Goal: Task Accomplishment & Management: Manage account settings

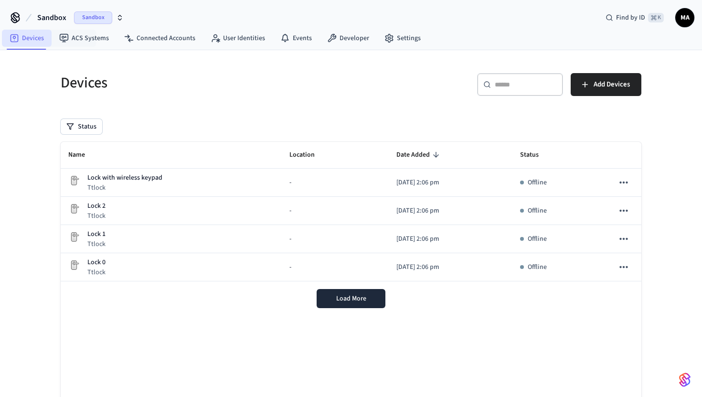
click at [34, 44] on link "Devices" at bounding box center [27, 38] width 50 height 17
click at [343, 297] on span "Load More" at bounding box center [351, 299] width 30 height 10
click at [176, 42] on link "Connected Accounts" at bounding box center [160, 38] width 86 height 17
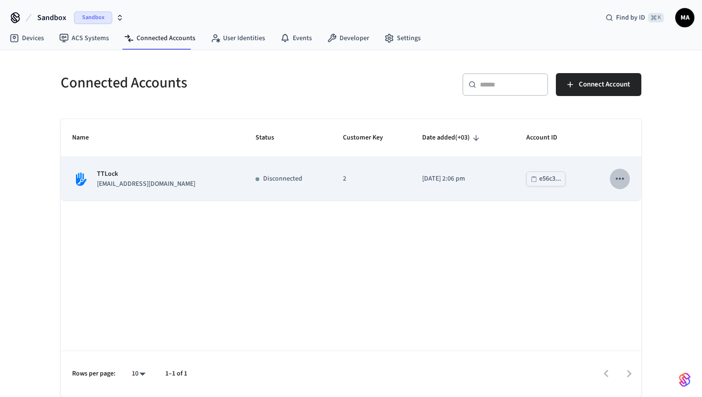
click at [621, 174] on icon "sticky table" at bounding box center [620, 178] width 12 height 12
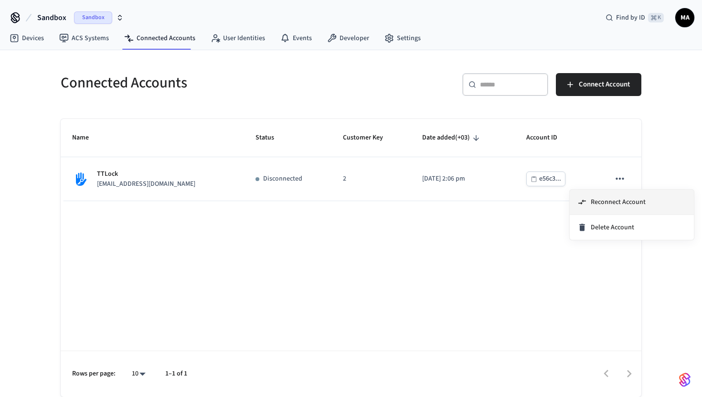
click at [591, 203] on span "Reconnect Account" at bounding box center [618, 202] width 55 height 10
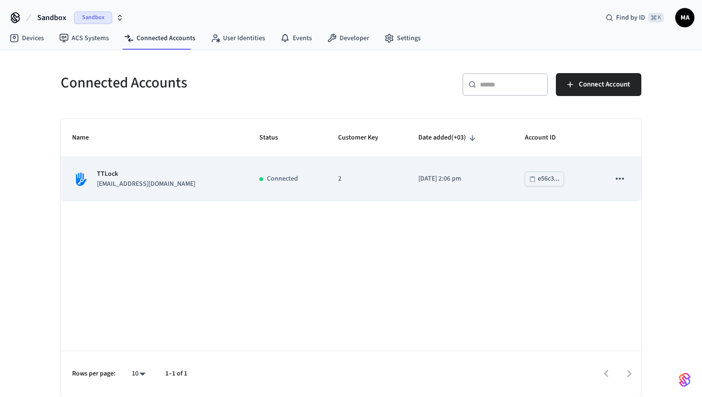
click at [254, 200] on td "Connected" at bounding box center [287, 178] width 79 height 43
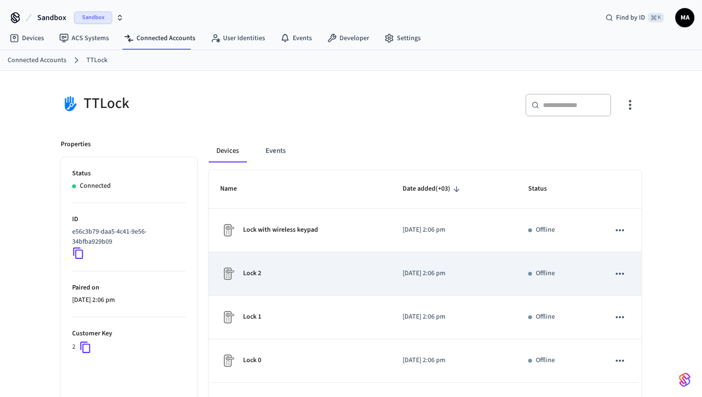
scroll to position [51, 0]
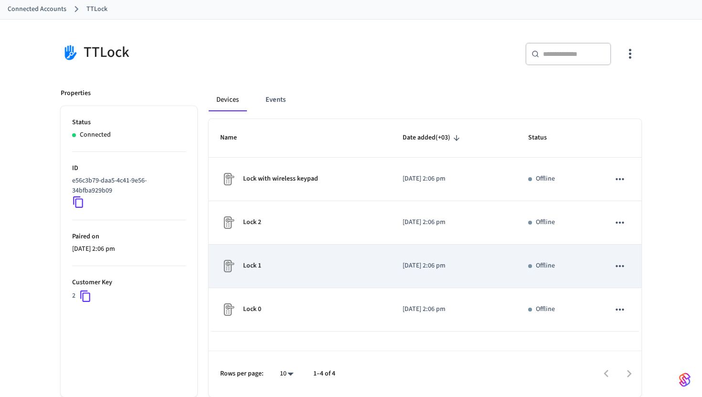
click at [262, 278] on td "Lock 1" at bounding box center [300, 265] width 182 height 43
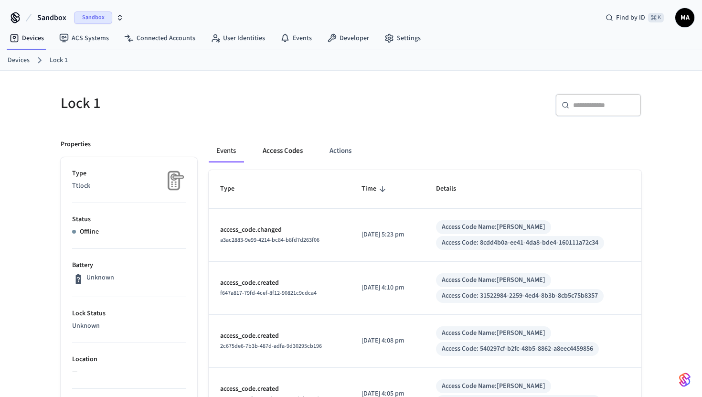
click at [282, 145] on button "Access Codes" at bounding box center [282, 150] width 55 height 23
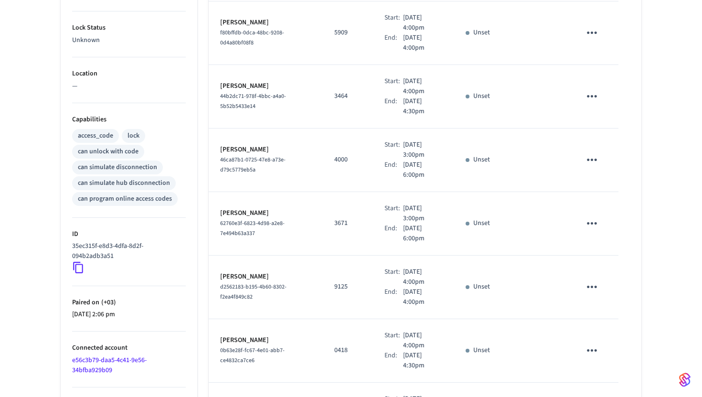
scroll to position [493, 0]
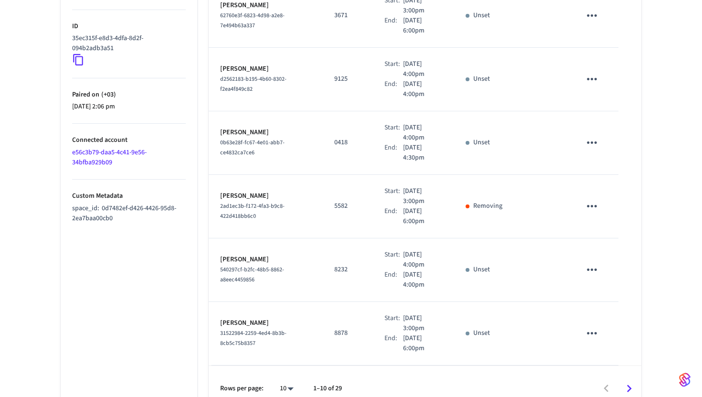
click at [287, 339] on li "100" at bounding box center [282, 343] width 25 height 26
type input "***"
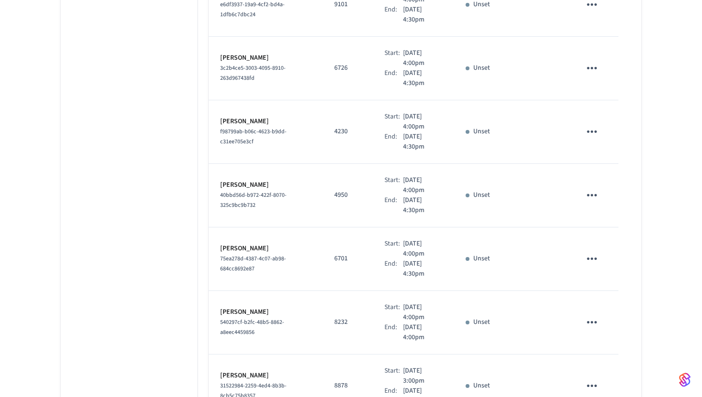
scroll to position [1700, 0]
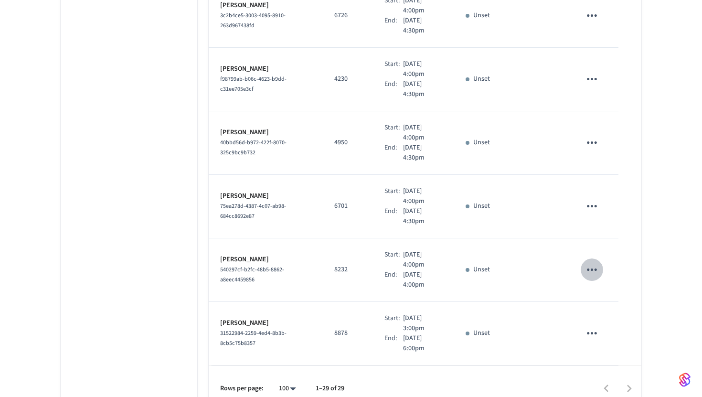
click at [592, 262] on icon "sticky table" at bounding box center [591, 269] width 15 height 15
click at [548, 265] on div at bounding box center [351, 198] width 702 height 397
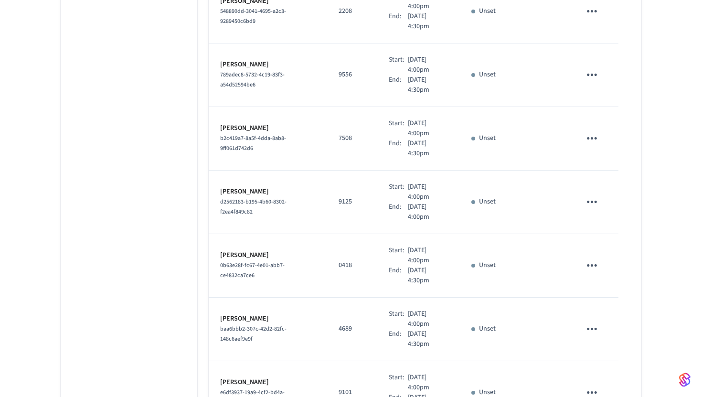
scroll to position [1573, 0]
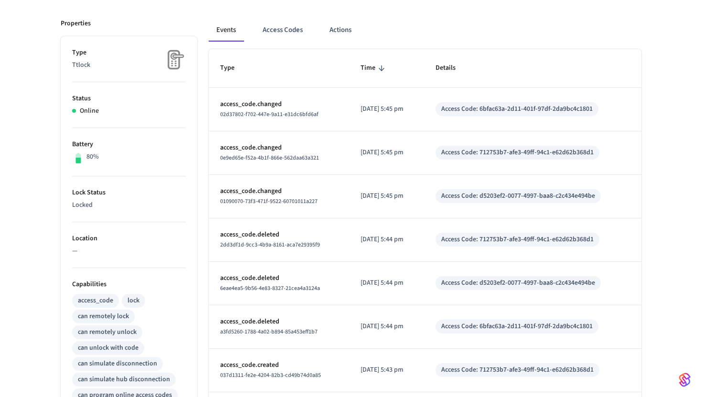
scroll to position [90, 0]
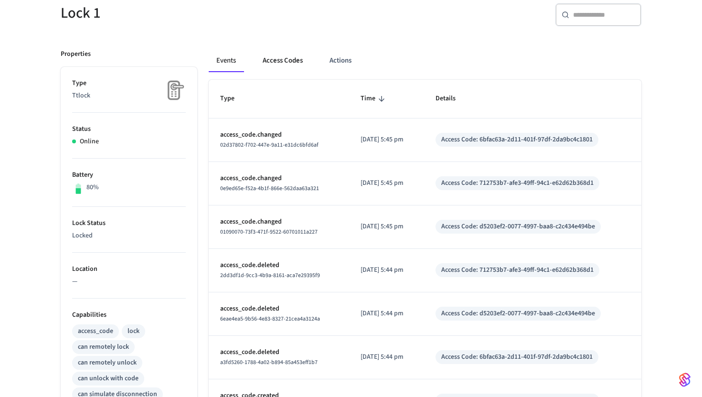
click at [288, 64] on button "Access Codes" at bounding box center [282, 60] width 55 height 23
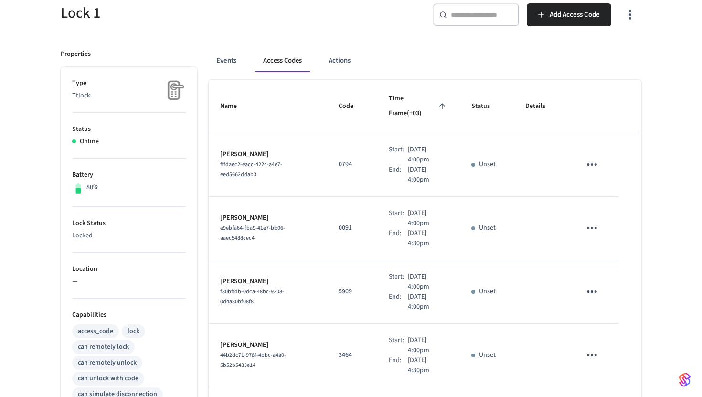
scroll to position [493, 0]
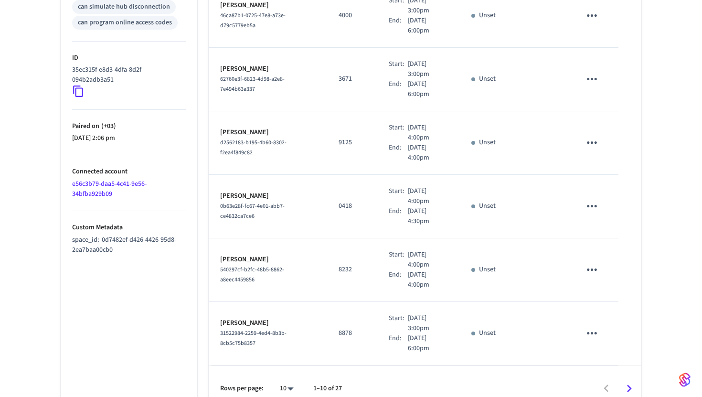
click at [286, 343] on li "100" at bounding box center [282, 343] width 25 height 26
type input "***"
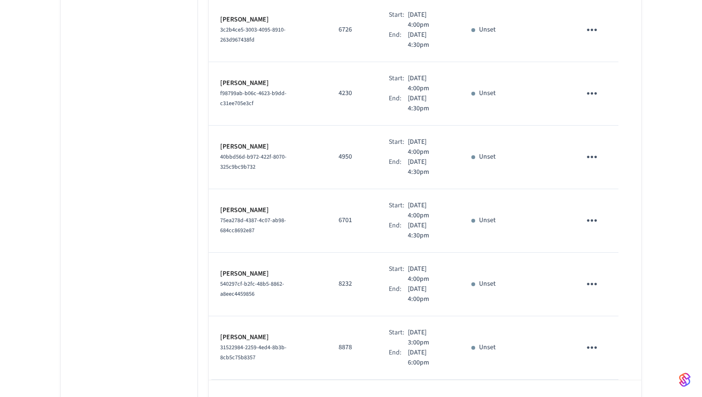
scroll to position [1573, 0]
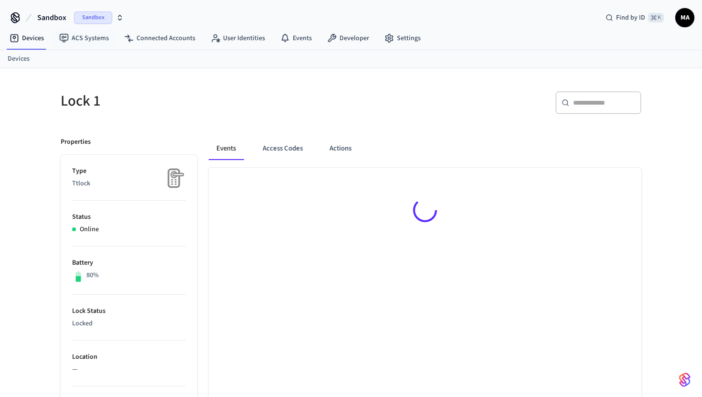
scroll to position [13, 0]
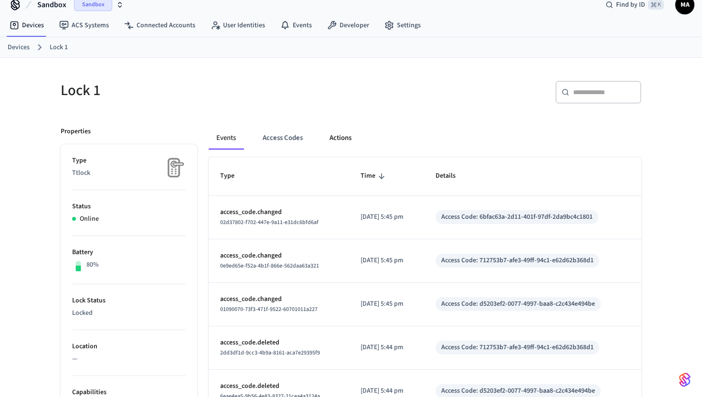
click at [338, 137] on button "Actions" at bounding box center [340, 138] width 37 height 23
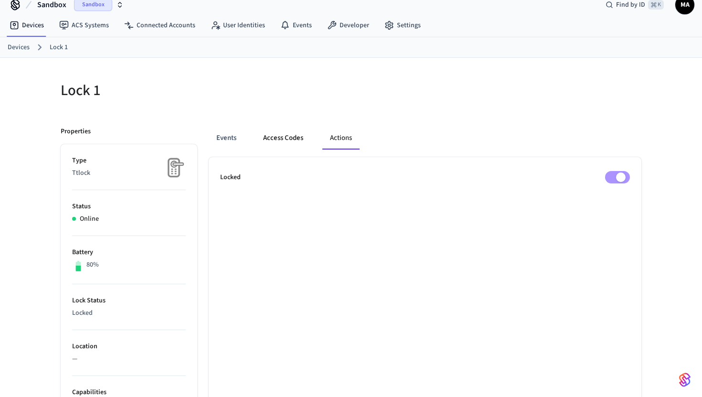
click at [283, 138] on button "Access Codes" at bounding box center [282, 138] width 55 height 23
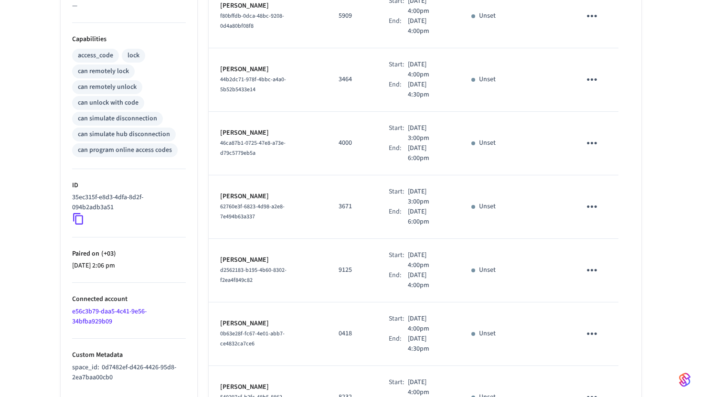
scroll to position [493, 0]
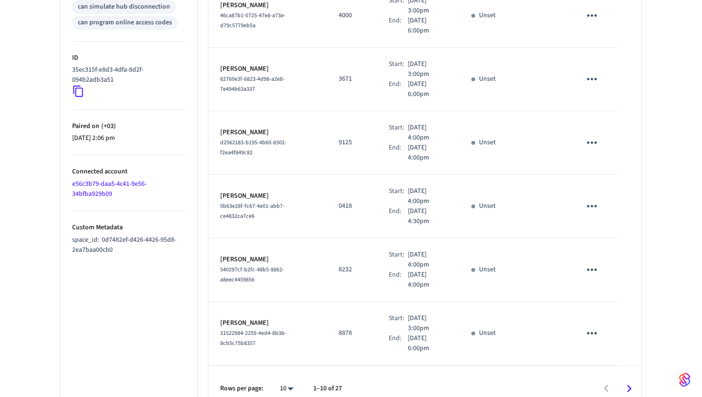
click at [290, 345] on li "100" at bounding box center [282, 343] width 25 height 26
type input "***"
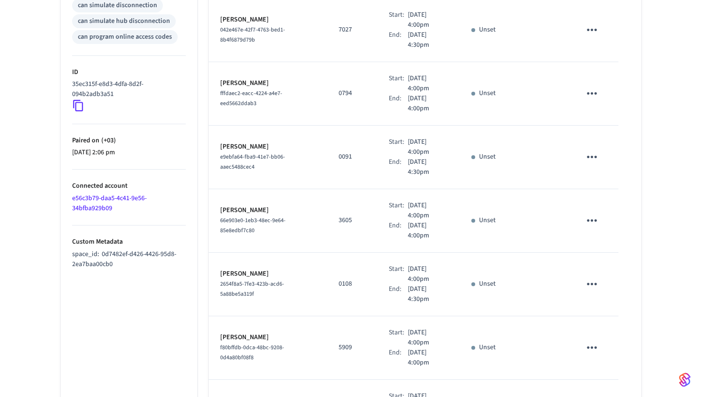
scroll to position [0, 0]
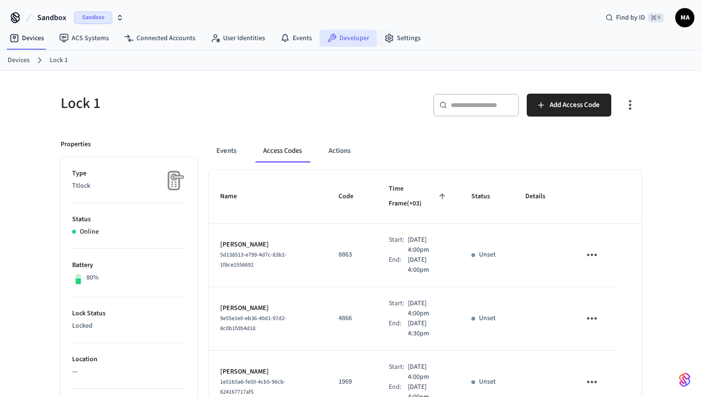
click at [358, 36] on link "Developer" at bounding box center [347, 38] width 57 height 17
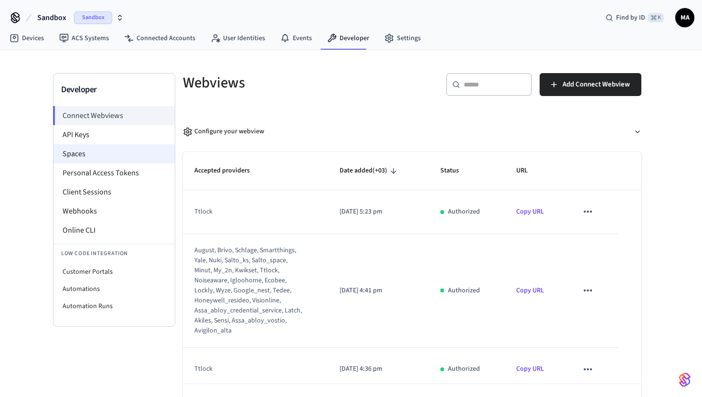
click at [127, 160] on li "Spaces" at bounding box center [113, 153] width 121 height 19
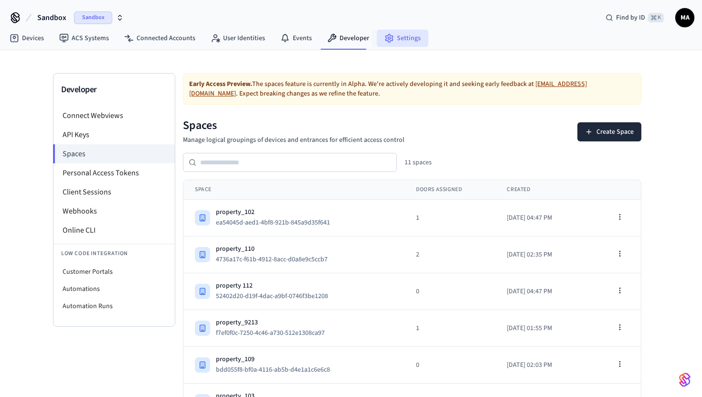
click at [407, 33] on link "Settings" at bounding box center [403, 38] width 52 height 17
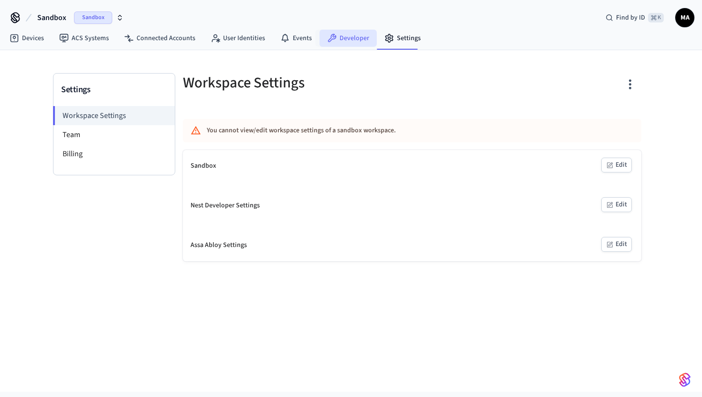
click at [341, 39] on link "Developer" at bounding box center [347, 38] width 57 height 17
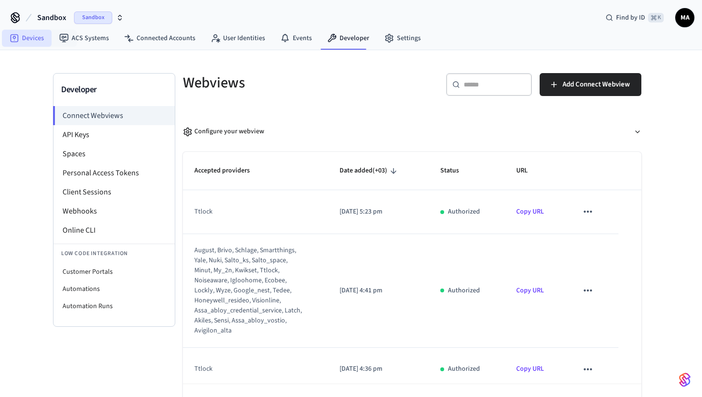
click at [44, 37] on link "Devices" at bounding box center [27, 38] width 50 height 17
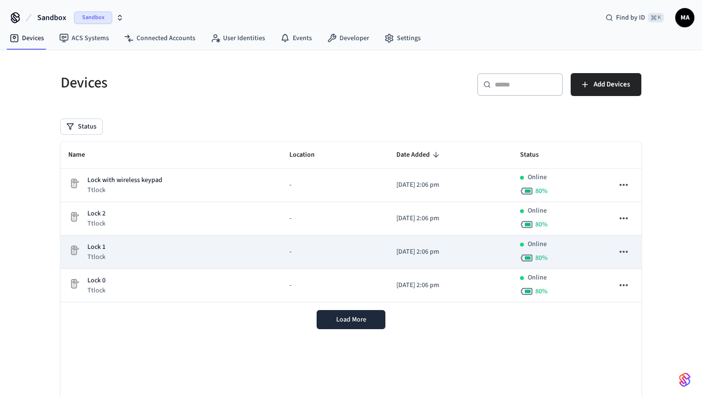
click at [484, 255] on p "[DATE] 2:06 pm" at bounding box center [450, 252] width 108 height 10
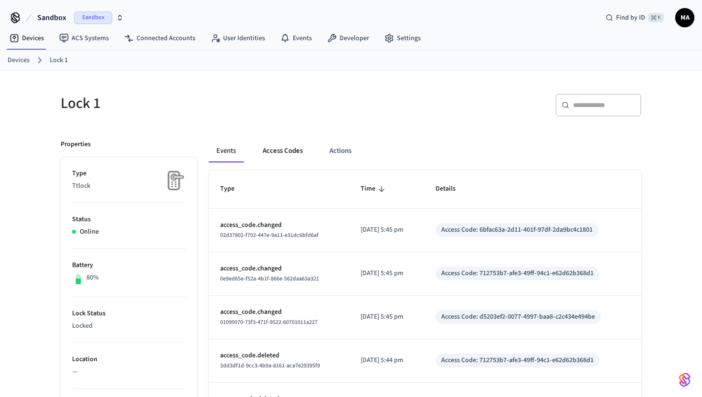
click at [275, 159] on button "Access Codes" at bounding box center [282, 150] width 55 height 23
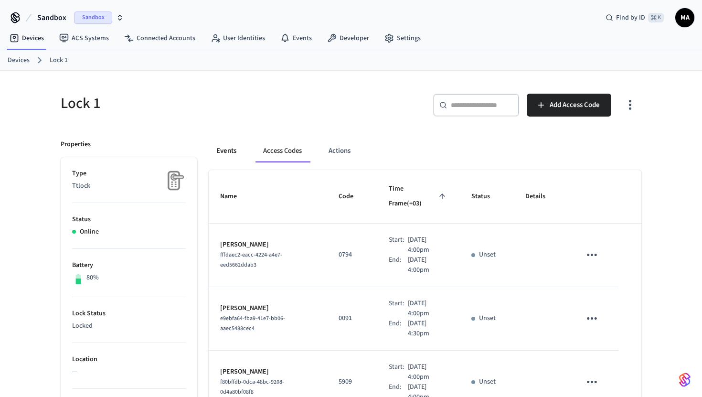
click at [239, 145] on button "Events" at bounding box center [226, 150] width 35 height 23
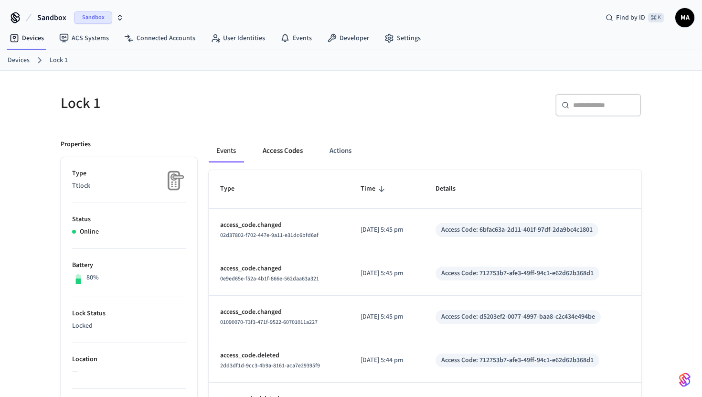
click at [281, 155] on button "Access Codes" at bounding box center [282, 150] width 55 height 23
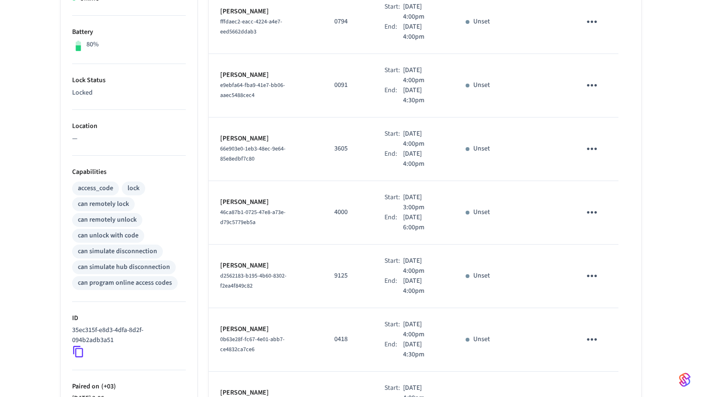
scroll to position [493, 0]
